Goal: Find specific page/section: Find specific page/section

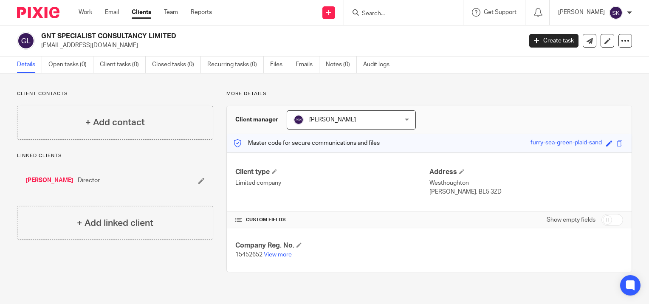
click at [387, 14] on input "Search" at bounding box center [399, 14] width 76 height 8
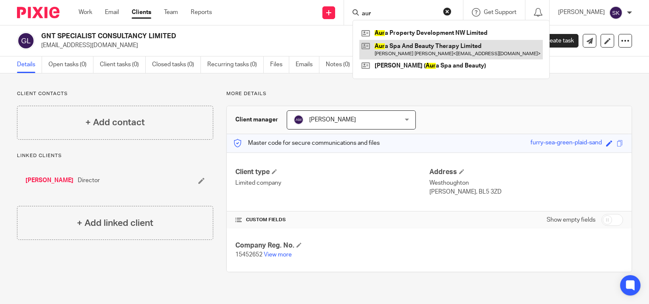
type input "aur"
click at [399, 40] on link at bounding box center [451, 50] width 184 height 20
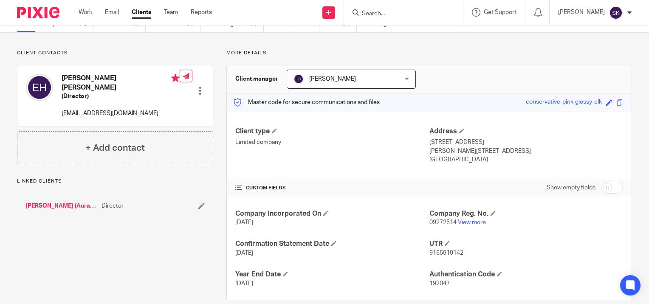
scroll to position [54, 0]
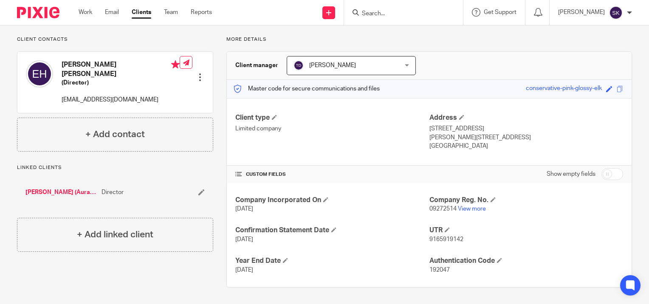
click at [383, 13] on input "Search" at bounding box center [399, 14] width 76 height 8
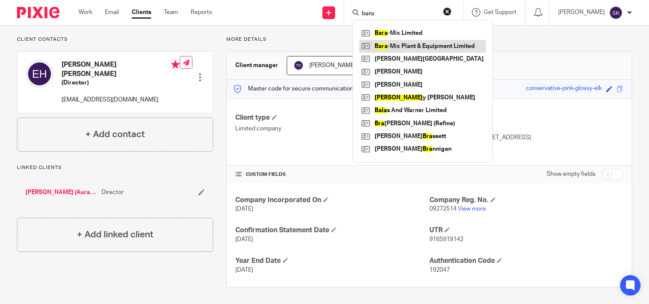
type input "bara"
click at [396, 42] on link at bounding box center [422, 46] width 127 height 13
click at [400, 44] on link at bounding box center [422, 46] width 127 height 13
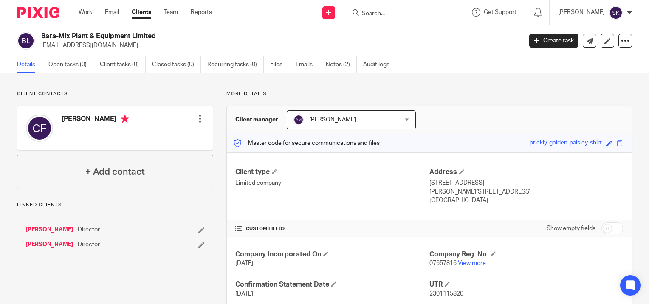
scroll to position [54, 0]
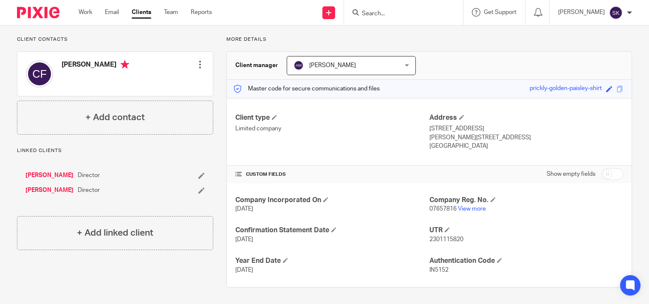
click at [371, 12] on input "Search" at bounding box center [399, 14] width 76 height 8
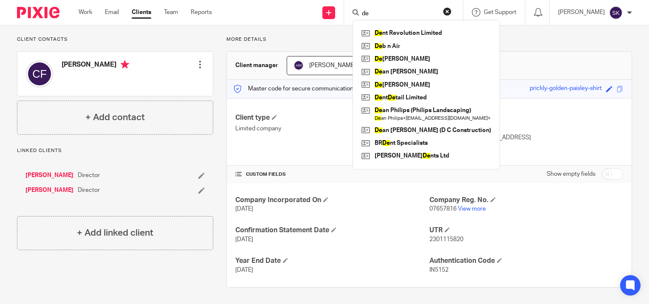
type input "d"
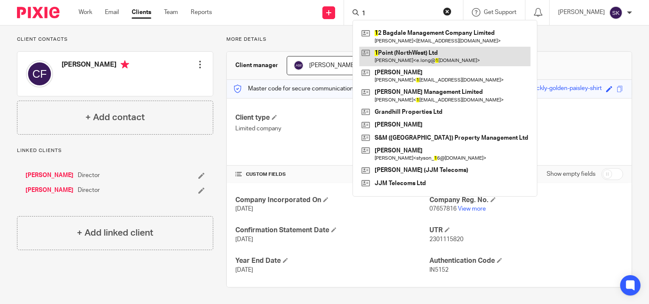
type input "1"
click at [396, 54] on link at bounding box center [444, 57] width 171 height 20
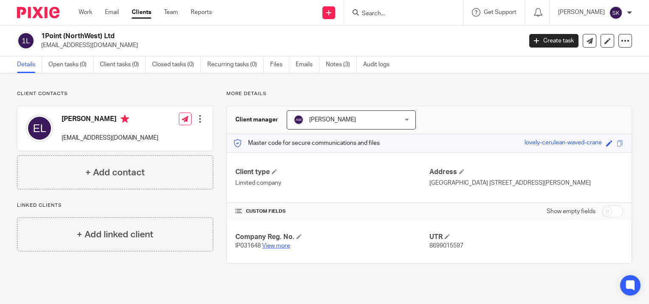
click at [285, 246] on link "View more" at bounding box center [276, 246] width 28 height 6
click at [370, 11] on input "Search" at bounding box center [399, 14] width 76 height 8
type input "3"
click at [380, 35] on link at bounding box center [411, 33] width 105 height 13
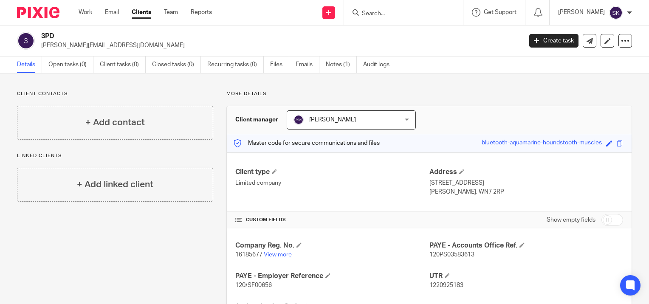
click at [286, 253] on link "View more" at bounding box center [278, 255] width 28 height 6
click at [393, 10] on input "Search" at bounding box center [399, 14] width 76 height 8
type input "carin"
click at [396, 37] on link at bounding box center [418, 33] width 118 height 13
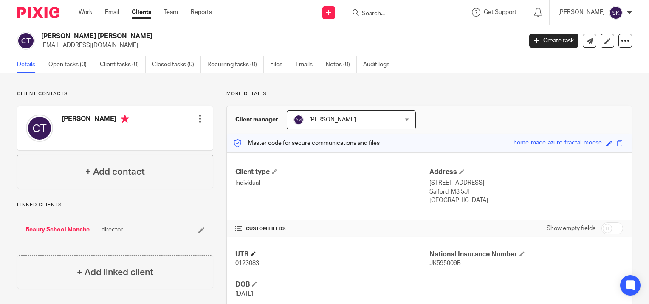
click at [253, 252] on span at bounding box center [253, 254] width 5 height 5
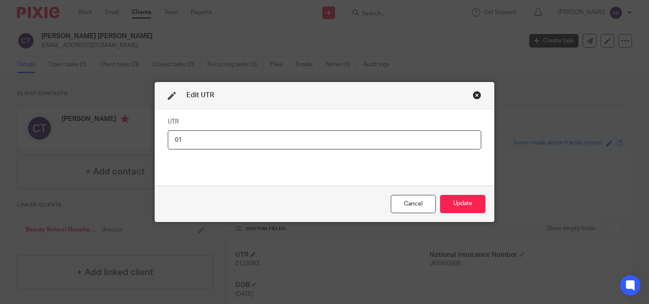
type input "0"
type input "7286988048"
click at [452, 206] on button "Update" at bounding box center [462, 204] width 45 height 18
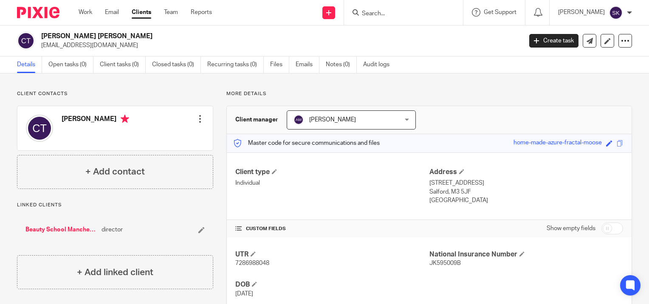
click at [257, 263] on span "7286988048" at bounding box center [252, 263] width 34 height 6
copy span "7286988048"
click at [387, 17] on input "Search" at bounding box center [399, 14] width 76 height 8
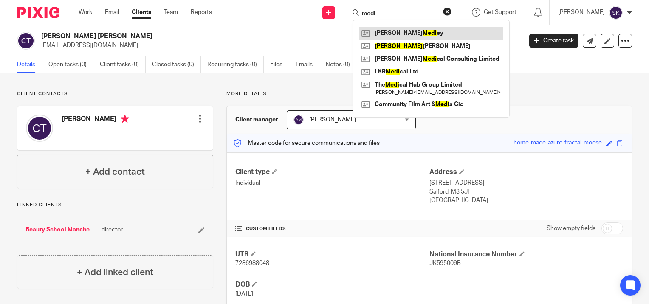
type input "medl"
click at [397, 37] on link at bounding box center [431, 33] width 144 height 13
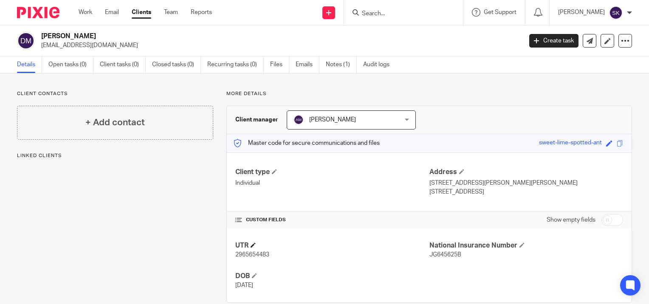
scroll to position [15, 0]
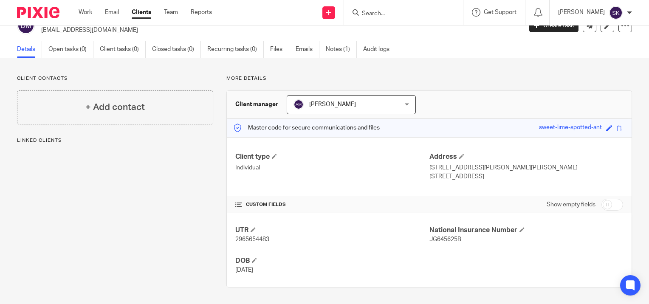
click at [264, 239] on span "2965654483" at bounding box center [252, 240] width 34 height 6
copy span "2965654483"
click at [404, 11] on input "Search" at bounding box center [399, 14] width 76 height 8
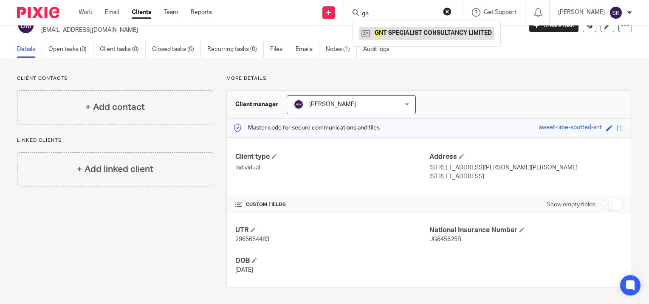
type input "gn"
click at [412, 33] on link at bounding box center [426, 33] width 135 height 13
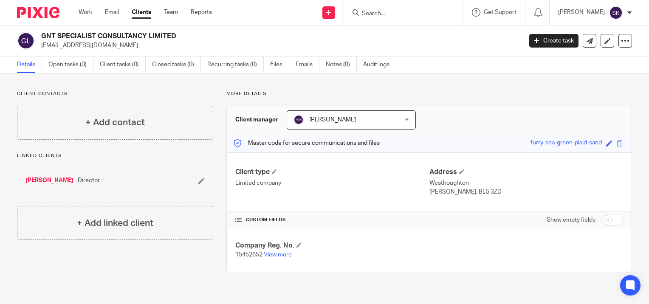
click at [370, 14] on input "Search" at bounding box center [399, 14] width 76 height 8
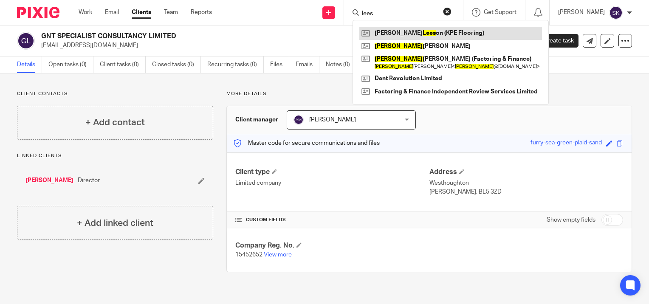
type input "lees"
click at [386, 33] on link at bounding box center [450, 33] width 183 height 13
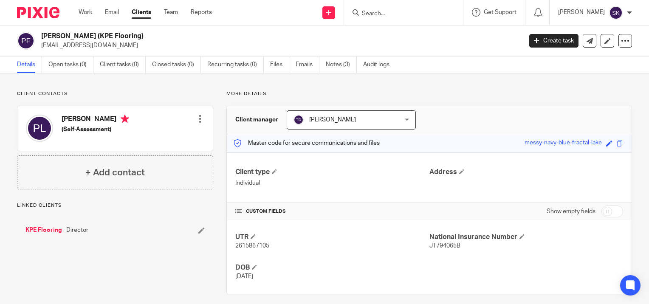
click at [260, 247] on span "2615867105" at bounding box center [252, 246] width 34 height 6
copy span "2615867105"
